Goal: Navigation & Orientation: Find specific page/section

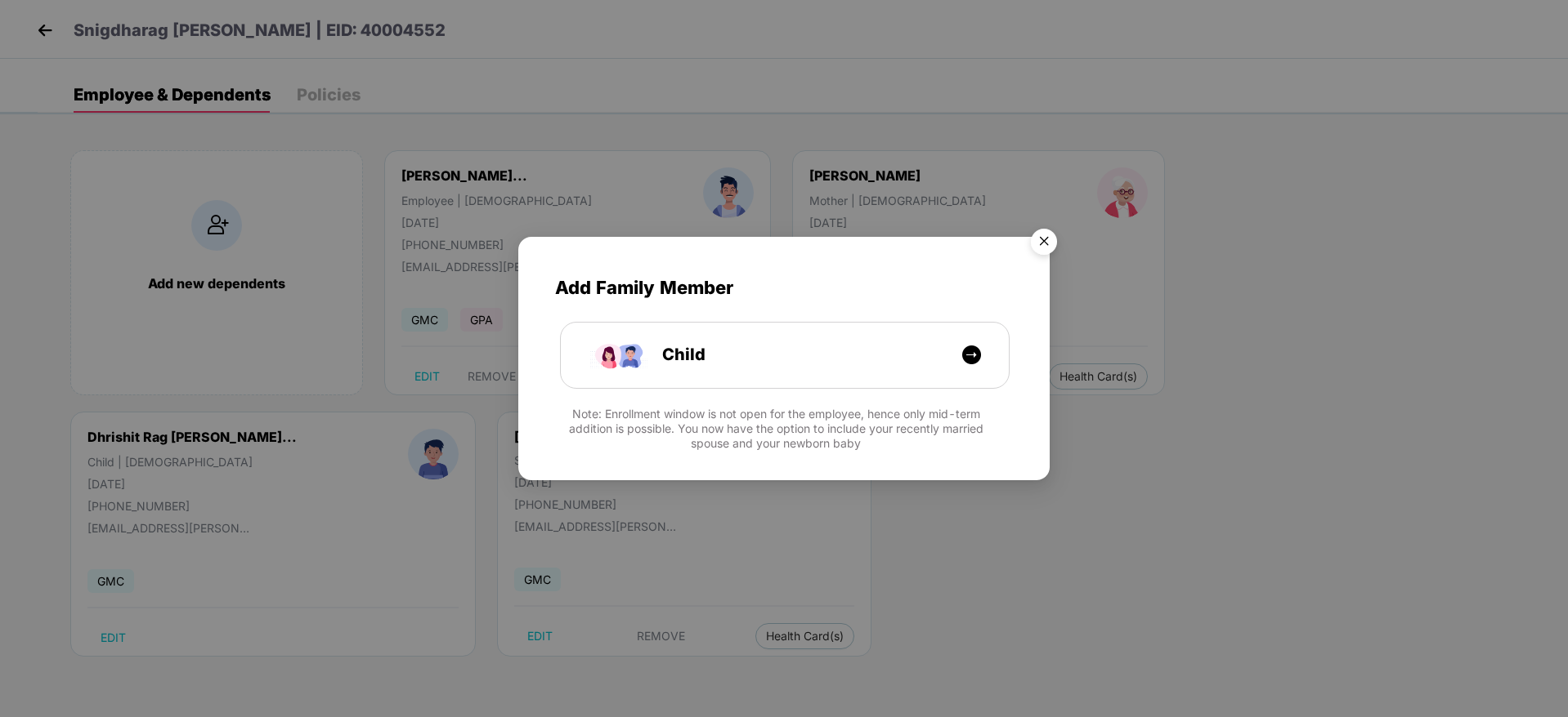
click at [1051, 235] on img "Close" at bounding box center [1043, 244] width 46 height 45
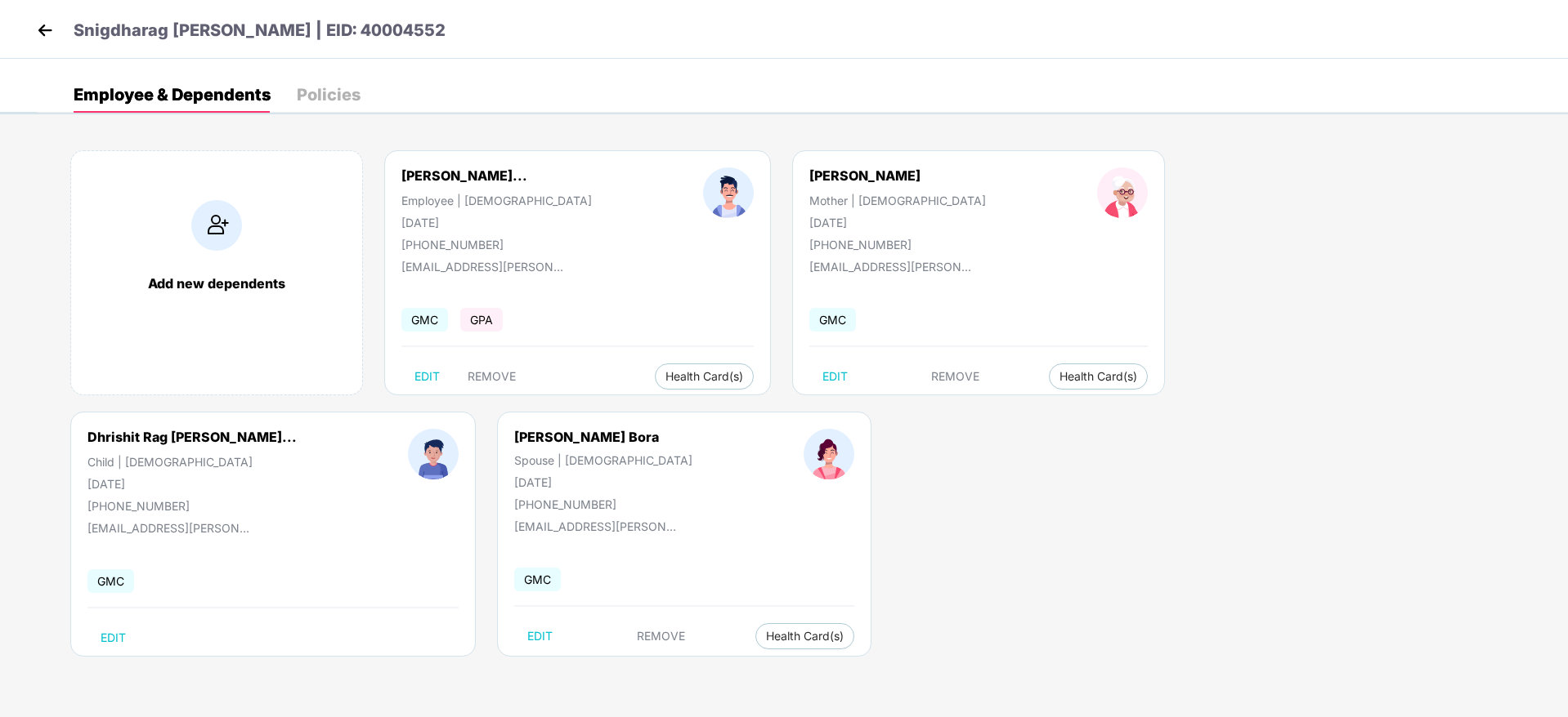
click at [48, 35] on img at bounding box center [46, 31] width 25 height 25
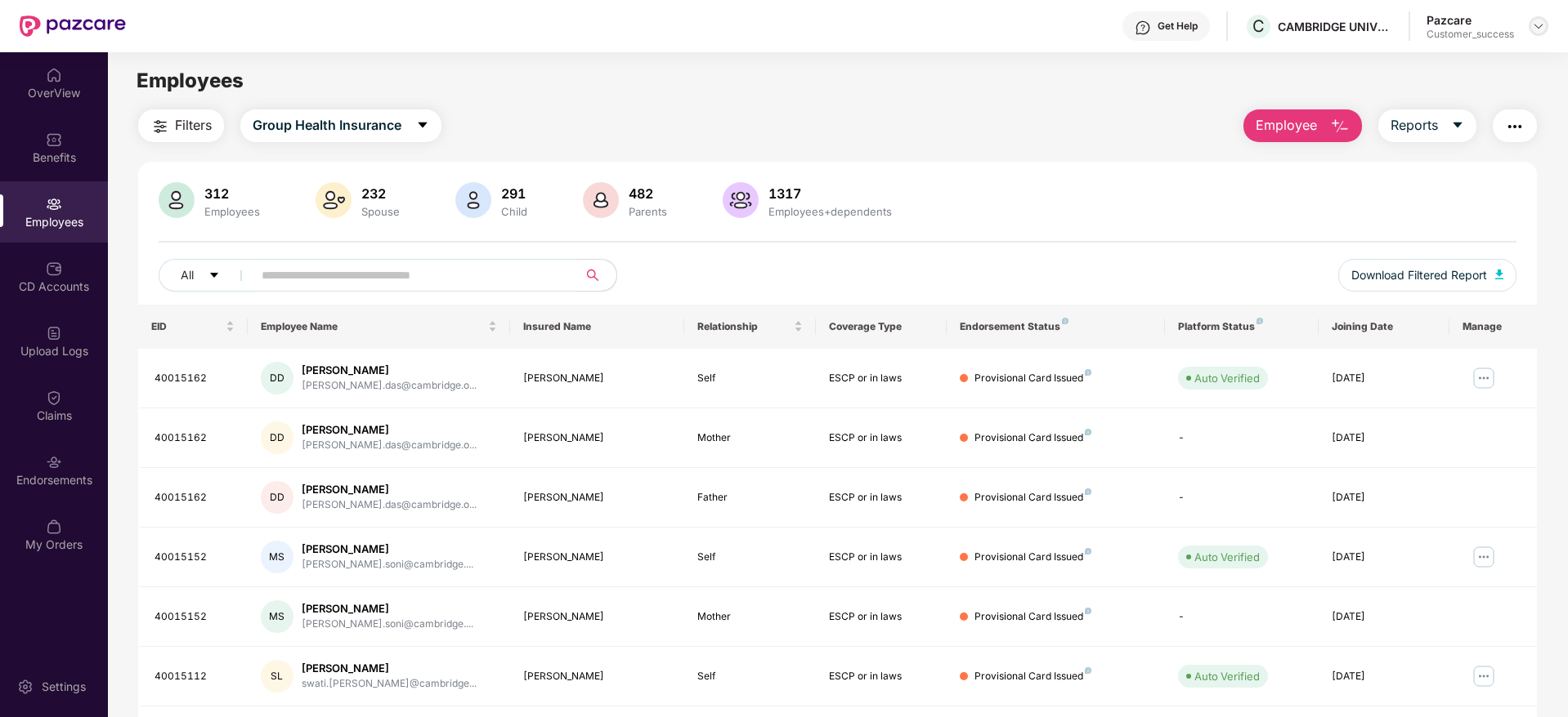
click at [1546, 31] on div at bounding box center [1538, 26] width 20 height 20
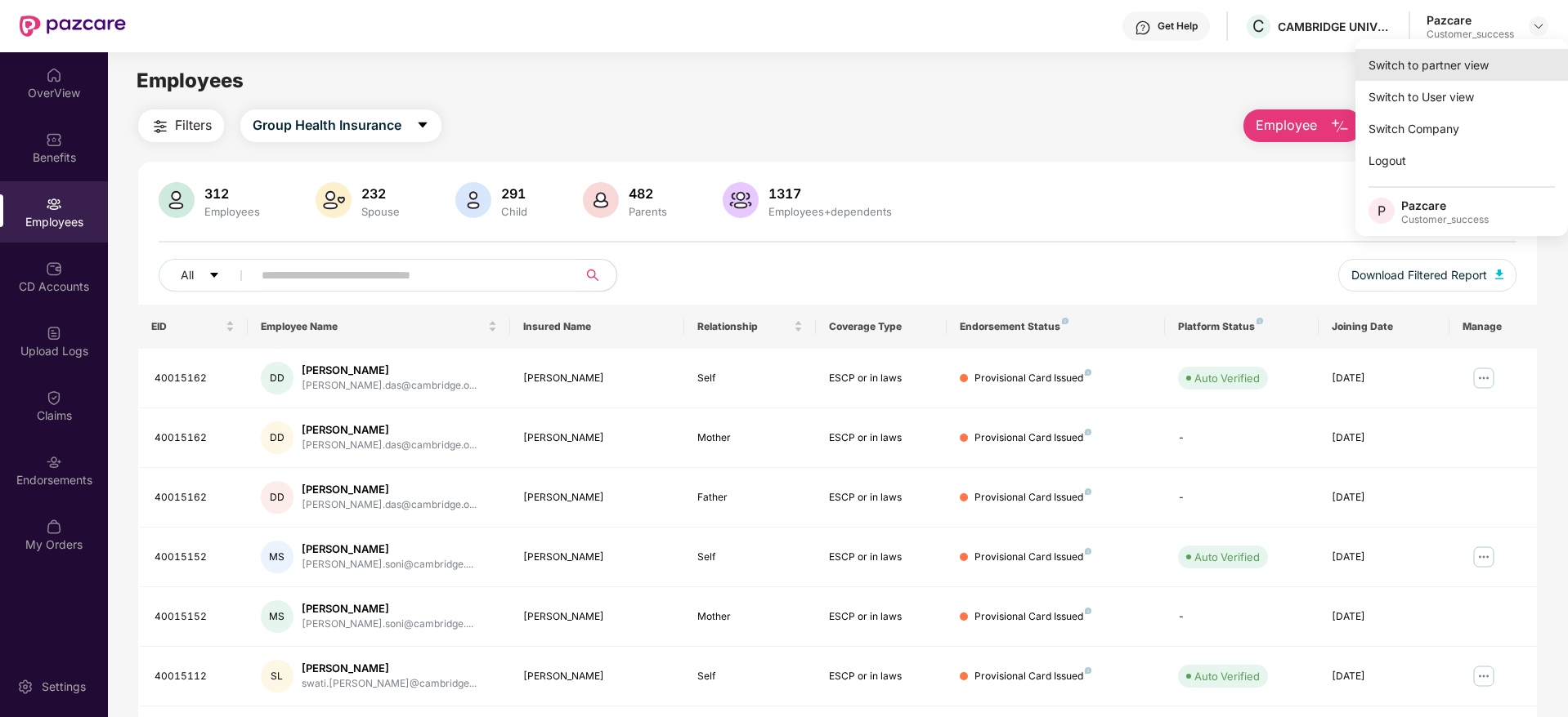
click at [1477, 62] on div "Switch to partner view" at bounding box center [1461, 65] width 213 height 32
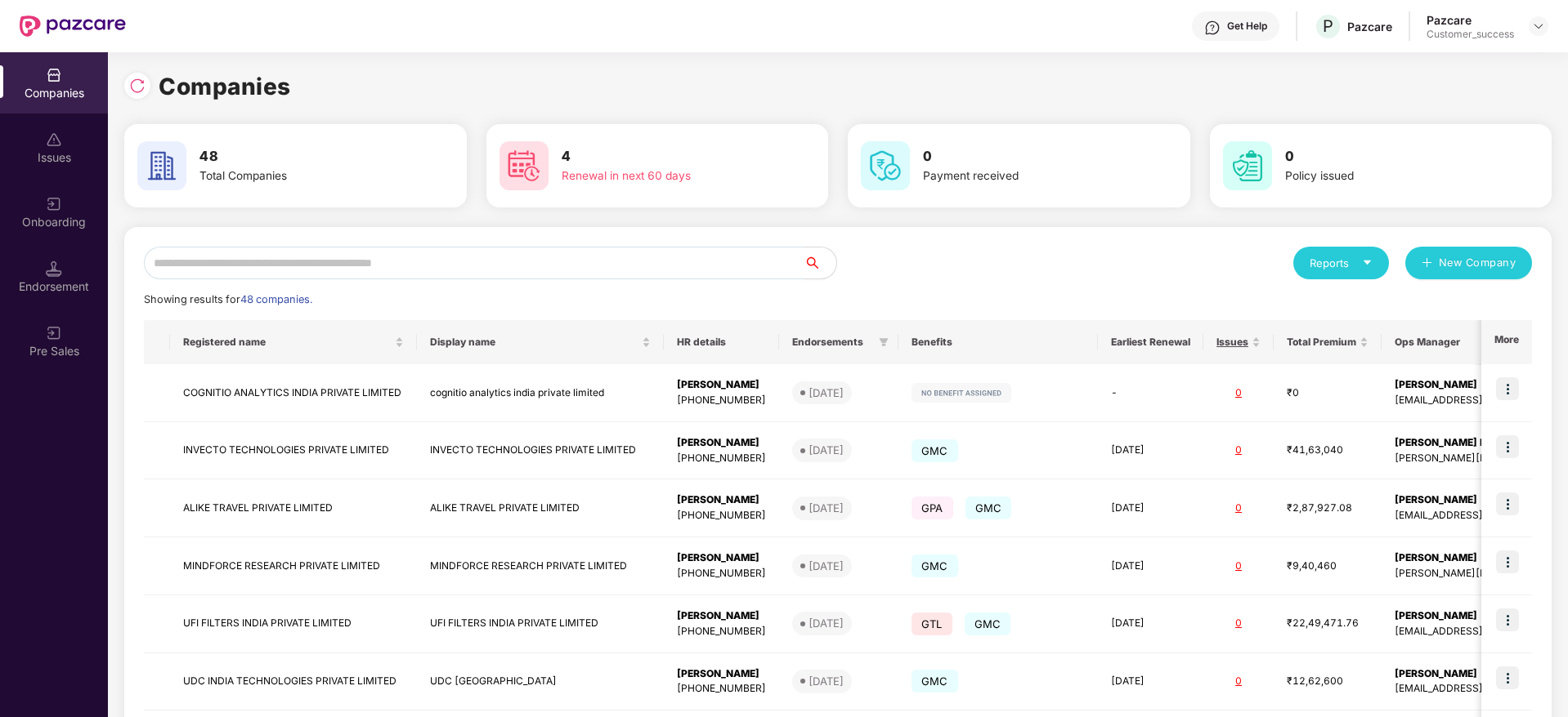
click at [549, 268] on input "text" at bounding box center [473, 263] width 659 height 33
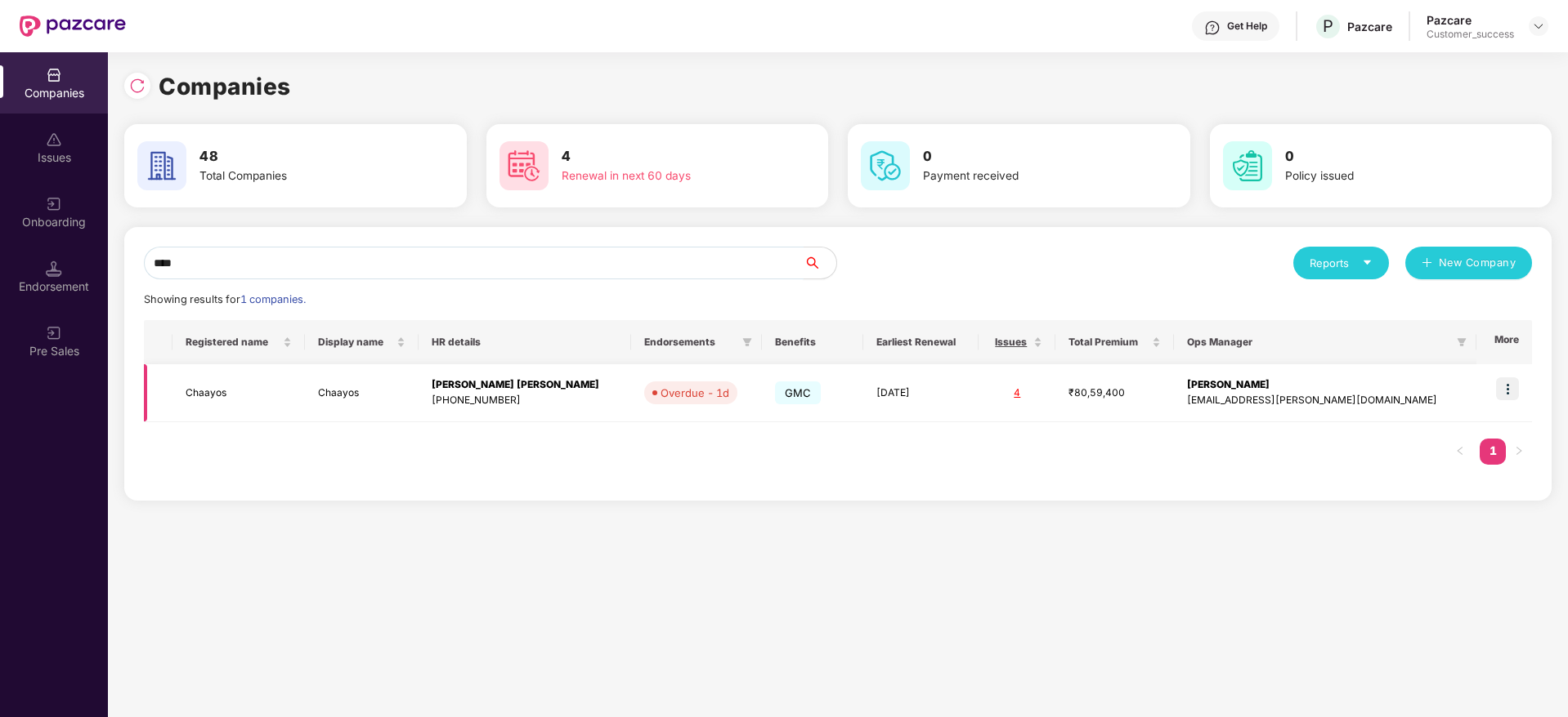
type input "****"
click at [1514, 388] on img at bounding box center [1508, 389] width 23 height 23
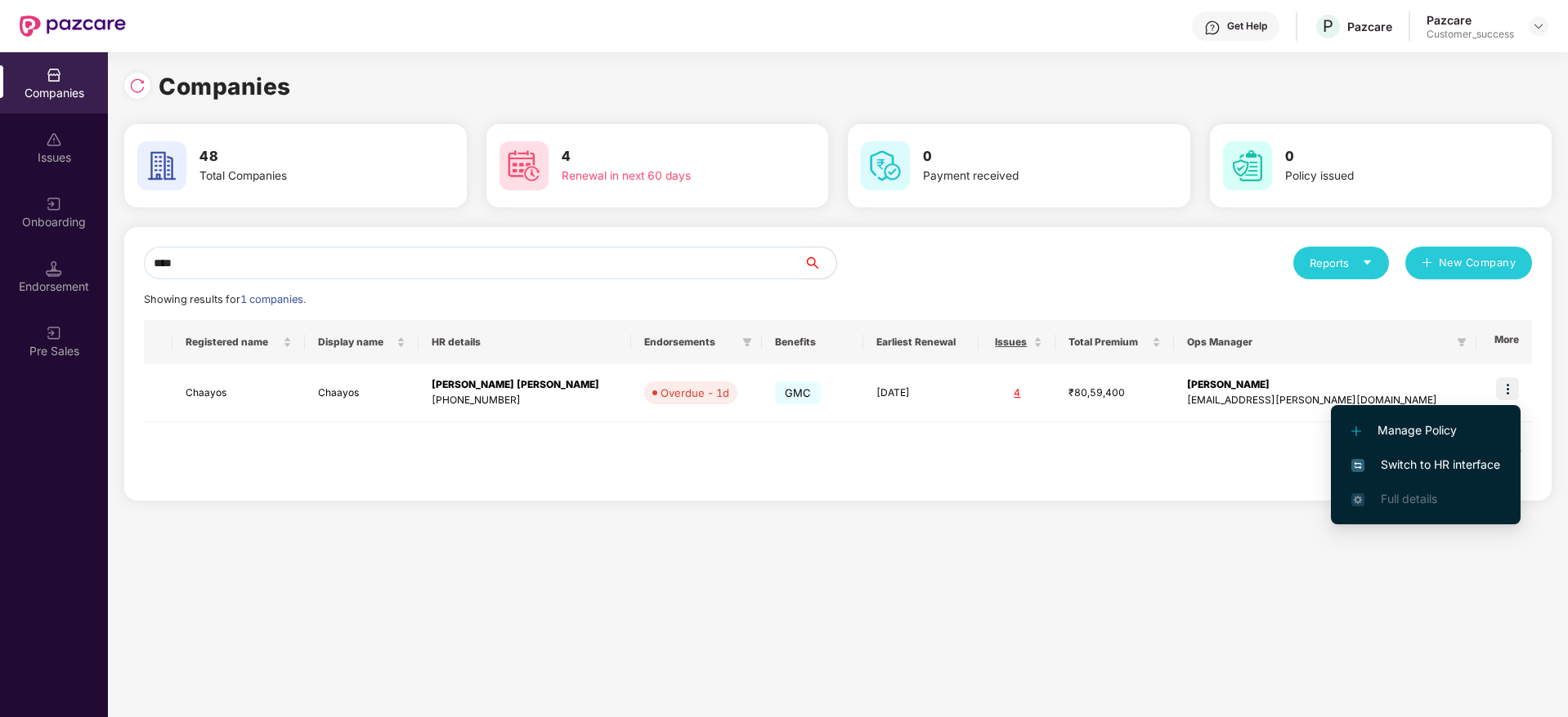
click at [1419, 461] on span "Switch to HR interface" at bounding box center [1426, 465] width 149 height 18
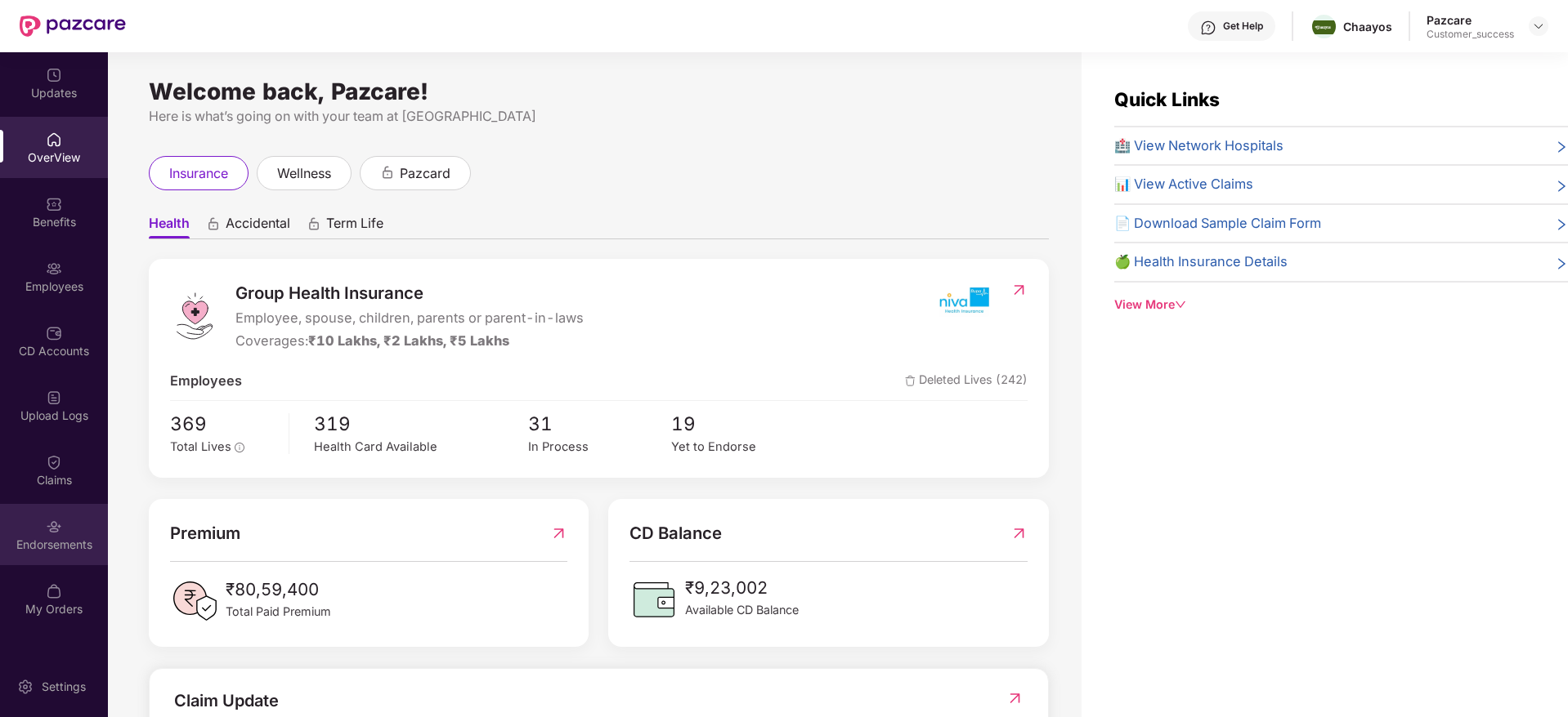
click at [50, 542] on div "Endorsements" at bounding box center [54, 545] width 108 height 17
